Goal: Task Accomplishment & Management: Use online tool/utility

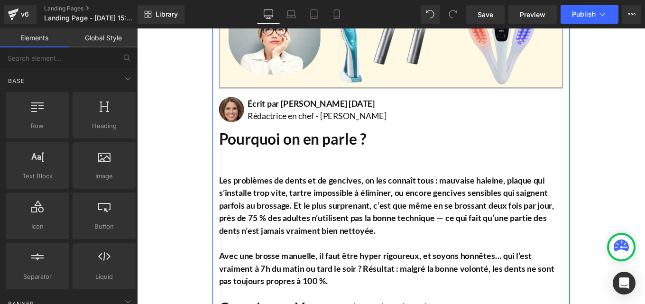
scroll to position [436, 0]
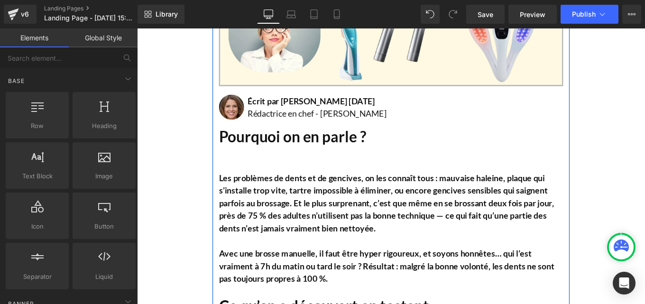
click at [301, 220] on b "Les problèmes de dents et de gencives, on les connaît tous : mauvaise haleine, …" at bounding box center [419, 225] width 379 height 68
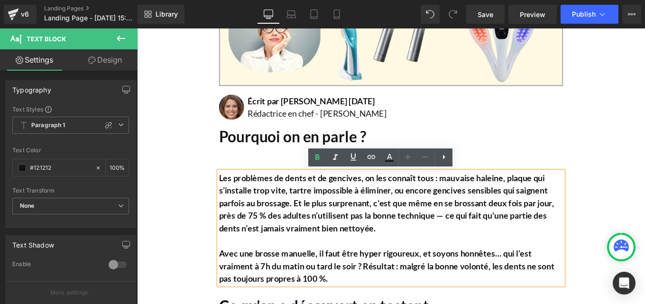
click at [286, 174] on div "Les 5 meilleurs appareils pour stopper la chute de cheveux, approuvés par les e…" at bounding box center [424, 231] width 403 height 1102
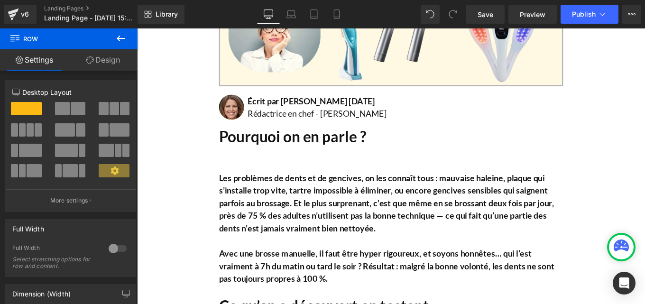
click at [282, 161] on div "Pourquoi on en parle ? Heading" at bounding box center [424, 151] width 389 height 20
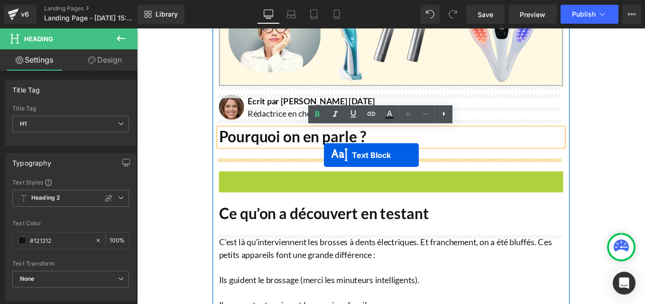
drag, startPoint x: 395, startPoint y: 255, endPoint x: 348, endPoint y: 172, distance: 95.2
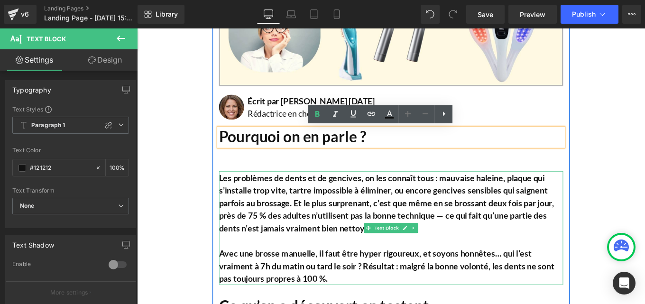
click at [344, 220] on b "Les problèmes de dents et de gencives, on les connaît tous : mauvaise haleine, …" at bounding box center [419, 225] width 379 height 68
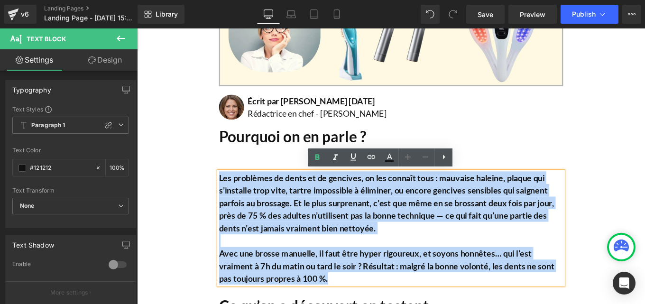
drag, startPoint x: 227, startPoint y: 199, endPoint x: 398, endPoint y: 313, distance: 205.3
click at [398, 304] on div "Les problèmes de dents et de gencives, on les connaît tous : mauvaise haleine, …" at bounding box center [424, 254] width 389 height 128
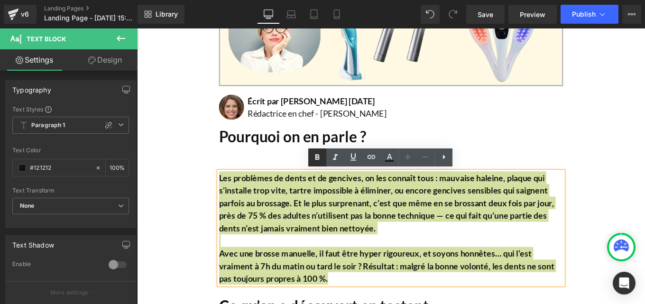
click at [314, 157] on icon at bounding box center [317, 157] width 11 height 11
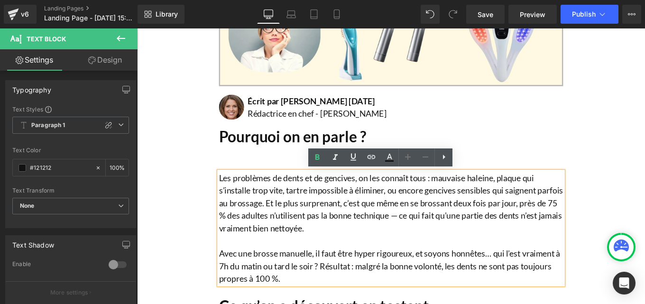
click at [348, 278] on p "Avec une brosse manuelle, il faut être hyper rigoureux, et soyons honnêtes… qui…" at bounding box center [424, 296] width 389 height 43
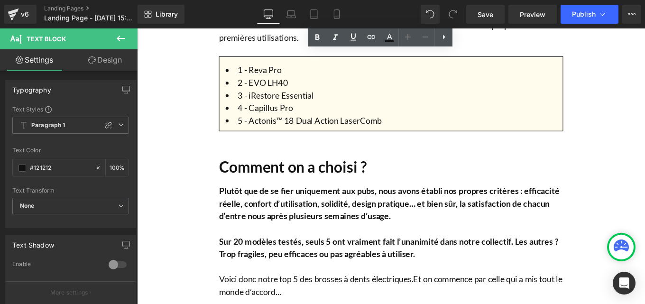
scroll to position [888, 0]
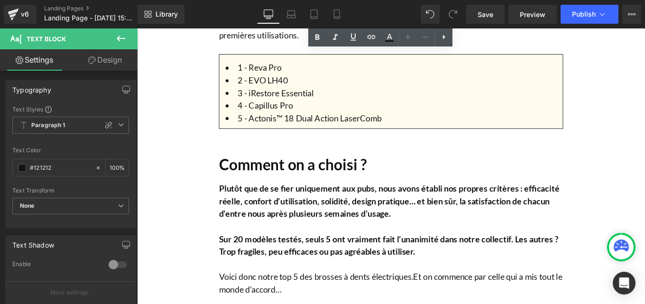
click at [286, 236] on b "Plutôt que de se fier uniquement aux pubs, nous avons établi nos propres critèr…" at bounding box center [422, 224] width 385 height 40
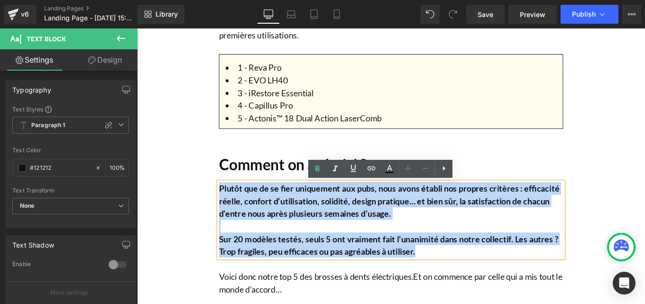
drag, startPoint x: 474, startPoint y: 282, endPoint x: 226, endPoint y: 209, distance: 258.8
click at [230, 209] on div "Plutôt que de se fier uniquement aux pubs, nous avons établi nos propres critèr…" at bounding box center [424, 244] width 389 height 85
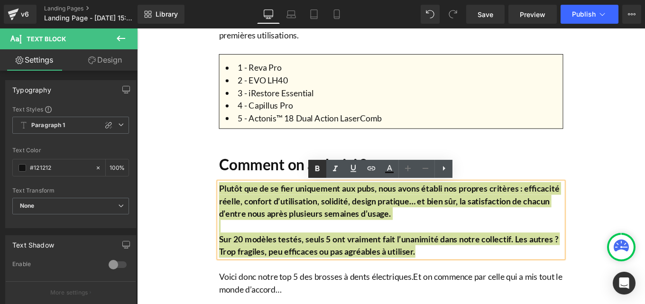
click at [323, 174] on icon at bounding box center [317, 168] width 11 height 11
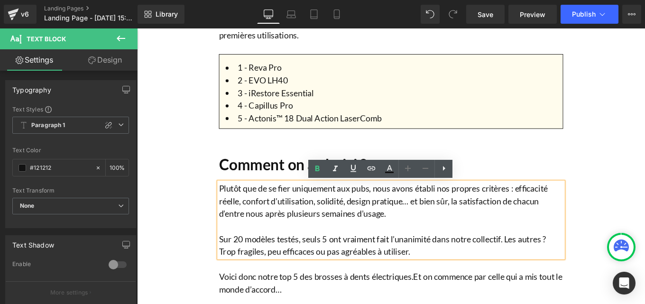
click at [388, 270] on p "Sur 20 modèles testés, seuls 5 ont vraiment fait l’unanimité dans notre collect…" at bounding box center [424, 273] width 389 height 28
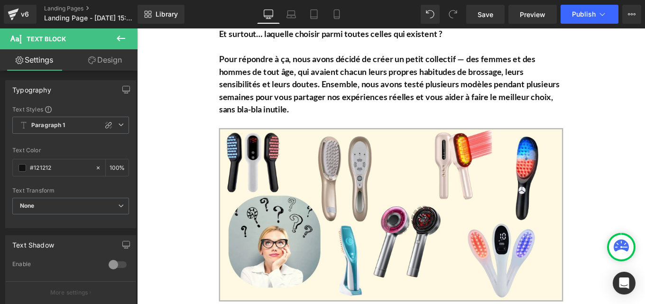
scroll to position [0, 0]
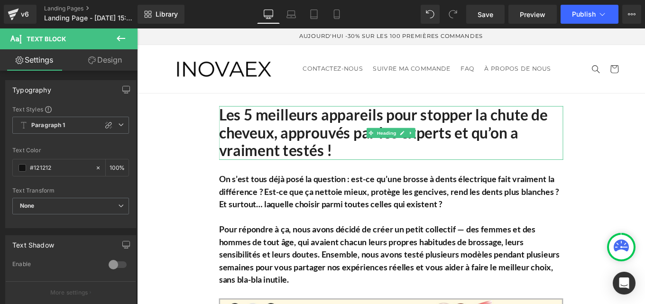
click at [306, 142] on h1 "Les 5 meilleurs appareils pour stopper la chute de cheveux, approuvés par les e…" at bounding box center [424, 146] width 389 height 61
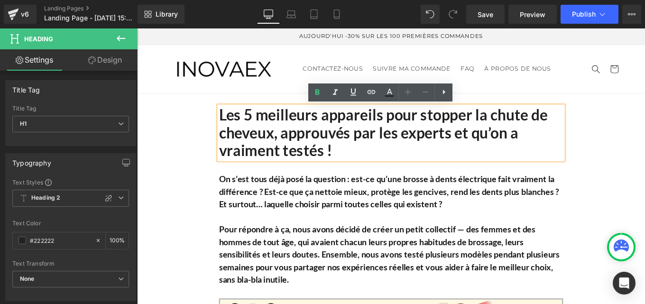
click at [230, 127] on h1 "Les 5 meilleurs appareils pour stopper la chute de cheveux, approuvés par les e…" at bounding box center [424, 146] width 389 height 61
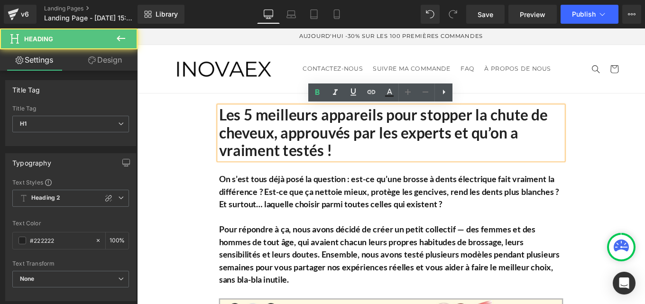
paste div
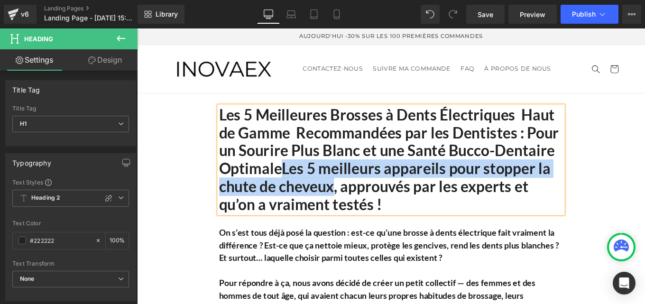
drag, startPoint x: 300, startPoint y: 188, endPoint x: 355, endPoint y: 209, distance: 59.3
click at [355, 209] on h1 "Les 5 Meilleures Brosses à Dents Électriques Haut de Gamme Recommandées par les…" at bounding box center [424, 176] width 389 height 121
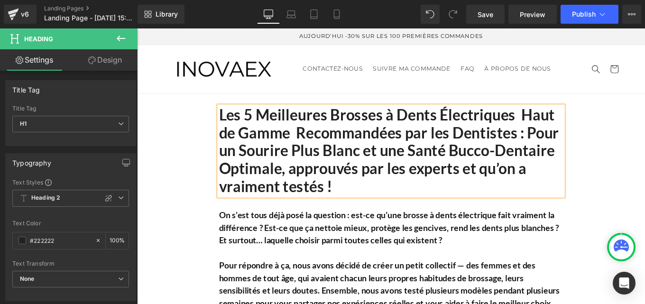
click at [569, 128] on h1 "Les 5 Meilleures Brosses à Dents Électriques Haut de Gamme Recommandées par les…" at bounding box center [424, 167] width 389 height 102
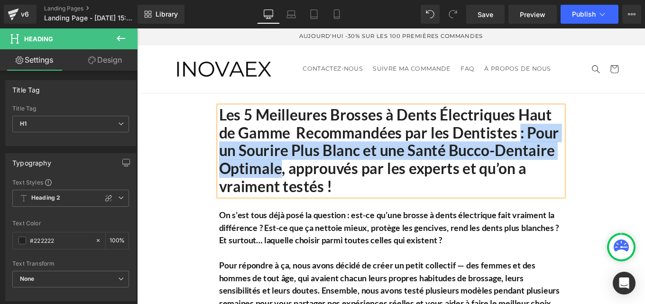
drag, startPoint x: 566, startPoint y: 149, endPoint x: 297, endPoint y: 186, distance: 271.6
click at [297, 186] on h1 "Les 5 Meilleures Brosses à Dents Électriques Haut de Gamme Recommandées par les…" at bounding box center [424, 167] width 389 height 102
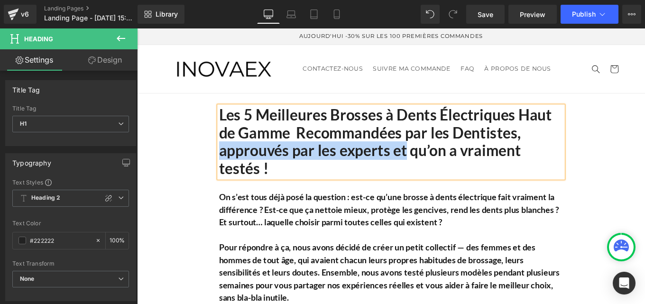
drag, startPoint x: 438, startPoint y: 166, endPoint x: 229, endPoint y: 169, distance: 209.3
click at [230, 169] on h1 "Les 5 Meilleures Brosses à Dents Électriques Haut de Gamme Recommandées par les…" at bounding box center [424, 156] width 389 height 81
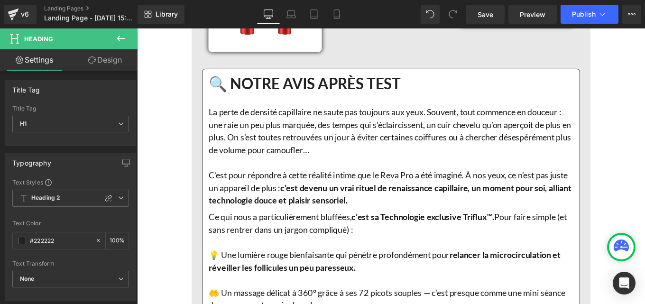
scroll to position [1388, 0]
drag, startPoint x: 487, startPoint y: 19, endPoint x: 371, endPoint y: 61, distance: 123.2
click at [487, 19] on span "Save" at bounding box center [486, 14] width 16 height 10
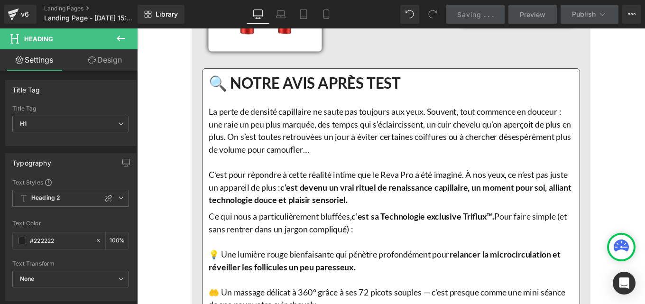
click at [344, 161] on p "La perte de densité capillaire ne saute pas toujours aux yeux. Souvent, tout co…" at bounding box center [424, 143] width 412 height 57
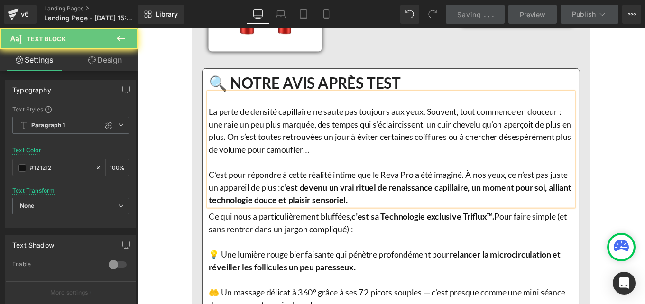
scroll to position [0, 0]
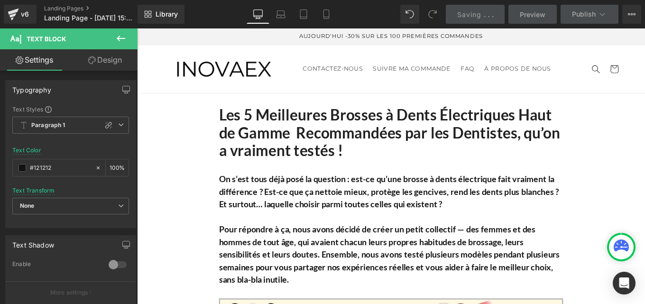
drag, startPoint x: 374, startPoint y: 166, endPoint x: 227, endPoint y: 125, distance: 153.2
drag, startPoint x: 229, startPoint y: 124, endPoint x: 349, endPoint y: 167, distance: 127.3
click at [366, 142] on h1 "Les 5 Meilleures Brosses à Dents Électriques Haut de Gamme Recommandées par les…" at bounding box center [424, 146] width 389 height 61
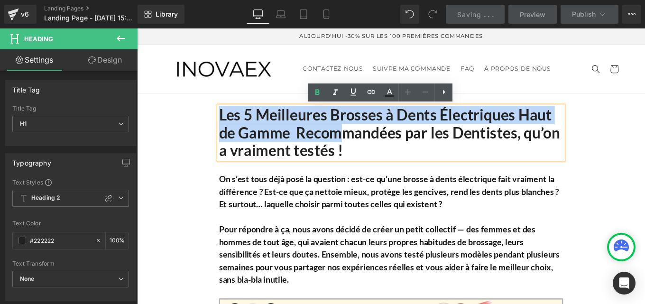
click at [372, 167] on h1 "Les 5 Meilleures Brosses à Dents Électriques Haut de Gamme Recommandées par les…" at bounding box center [424, 146] width 389 height 61
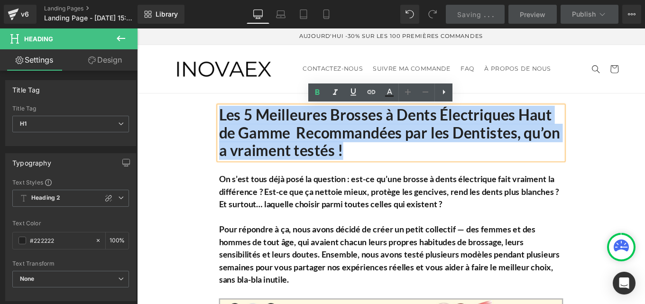
drag, startPoint x: 372, startPoint y: 167, endPoint x: 226, endPoint y: 123, distance: 152.8
click at [230, 123] on h1 "Les 5 Meilleures Brosses à Dents Électriques Haut de Gamme Recommandées par les…" at bounding box center [424, 146] width 389 height 61
copy h1 "Les 5 Meilleures Brosses à Dents Électriques Haut de Gamme Recommandées par les…"
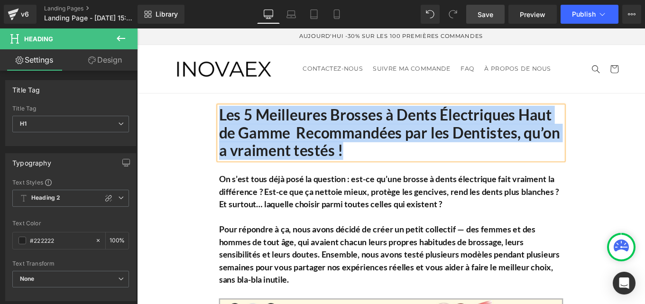
click at [335, 155] on h1 "Les 5 Meilleures Brosses à Dents Électriques Haut de Gamme Recommandées par les…" at bounding box center [424, 146] width 389 height 61
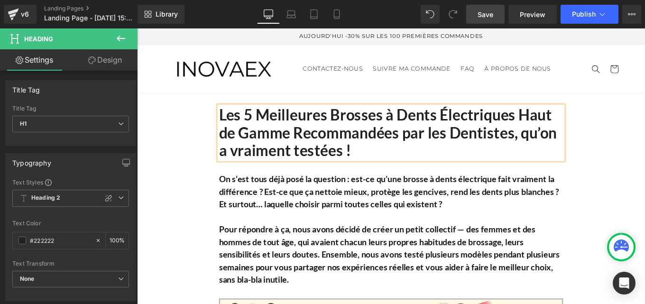
click at [485, 14] on span "Save" at bounding box center [486, 14] width 16 height 10
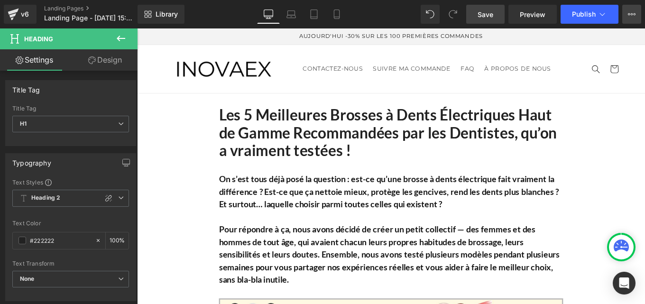
click at [629, 11] on icon at bounding box center [632, 14] width 8 height 8
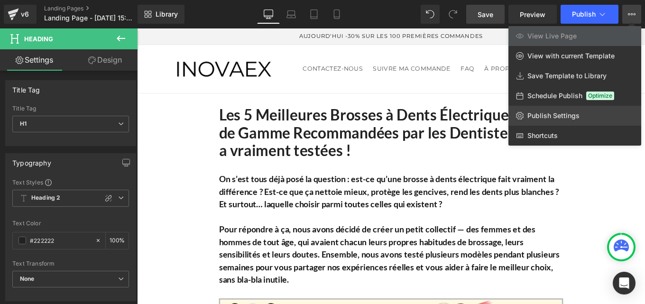
click at [549, 115] on span "Publish Settings" at bounding box center [554, 116] width 52 height 9
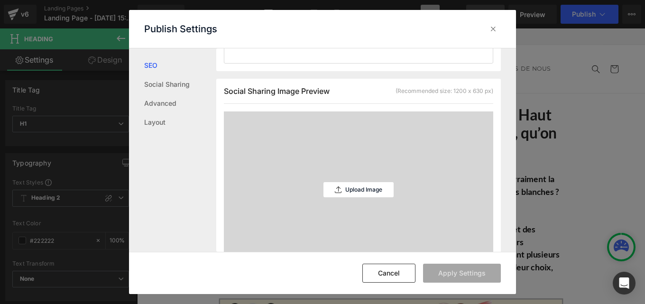
scroll to position [566, 0]
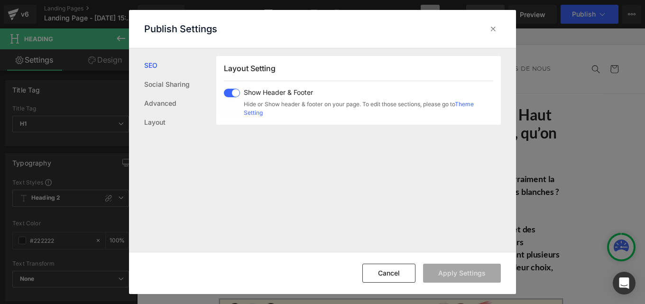
click at [232, 91] on span at bounding box center [232, 93] width 16 height 9
click at [458, 272] on button "Apply Settings" at bounding box center [462, 273] width 78 height 19
click at [491, 37] on div at bounding box center [493, 28] width 15 height 15
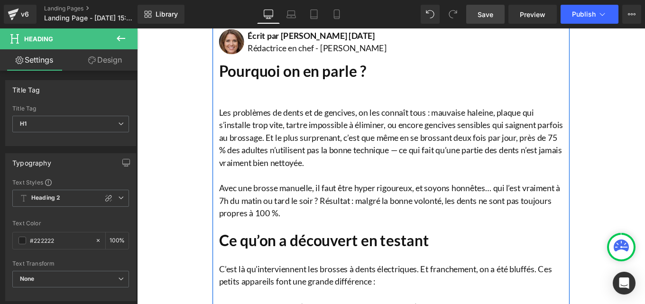
scroll to position [511, 0]
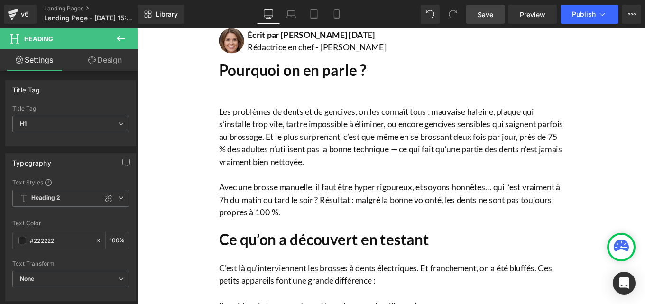
click at [485, 19] on span "Save" at bounding box center [486, 14] width 16 height 10
